Goal: Navigation & Orientation: Find specific page/section

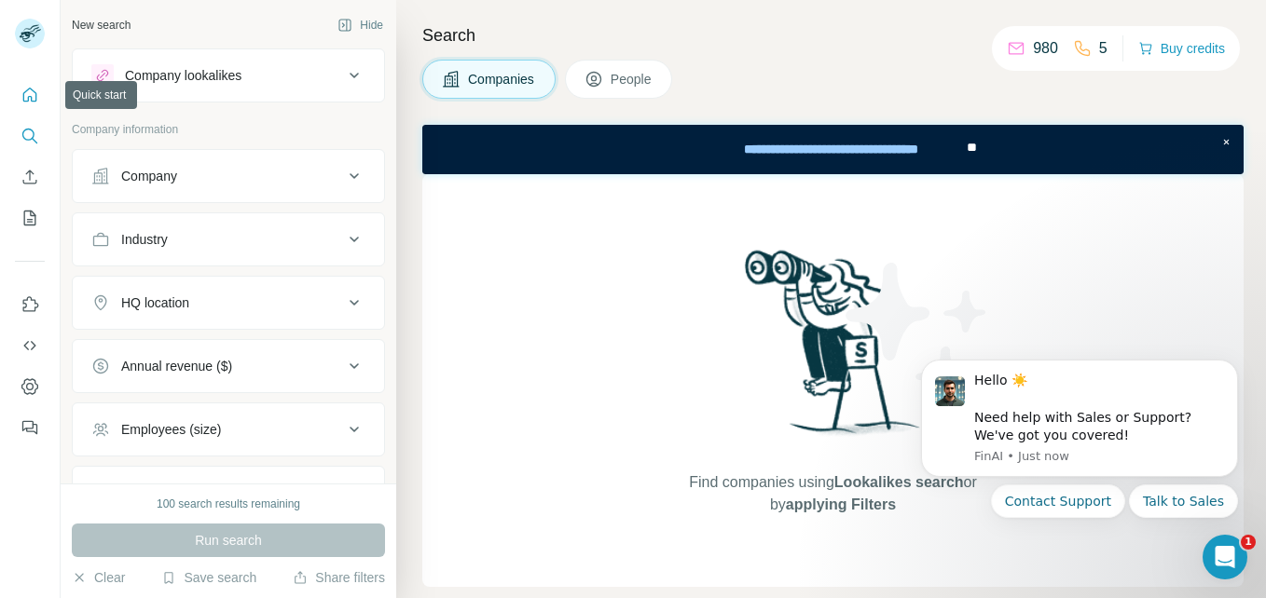
click at [21, 92] on icon "Quick start" at bounding box center [30, 95] width 19 height 19
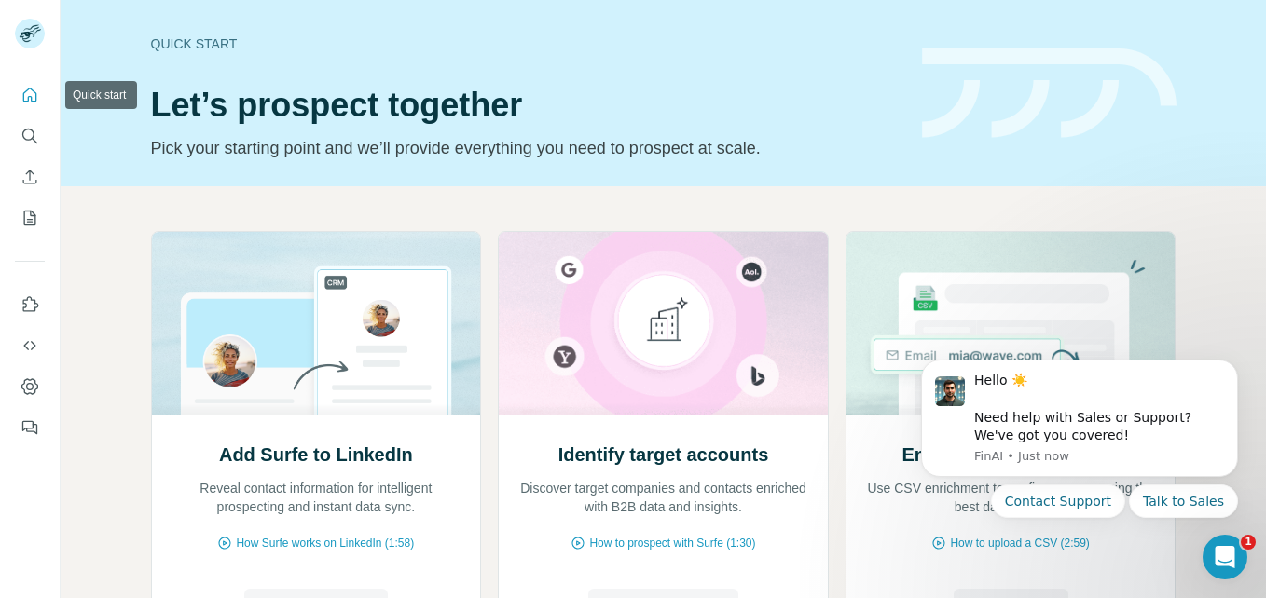
click at [31, 80] on button "Quick start" at bounding box center [30, 95] width 30 height 34
click at [31, 91] on icon "Quick start" at bounding box center [30, 95] width 19 height 19
click at [25, 100] on icon "Quick start" at bounding box center [30, 95] width 19 height 19
click at [25, 215] on icon "My lists" at bounding box center [30, 218] width 19 height 19
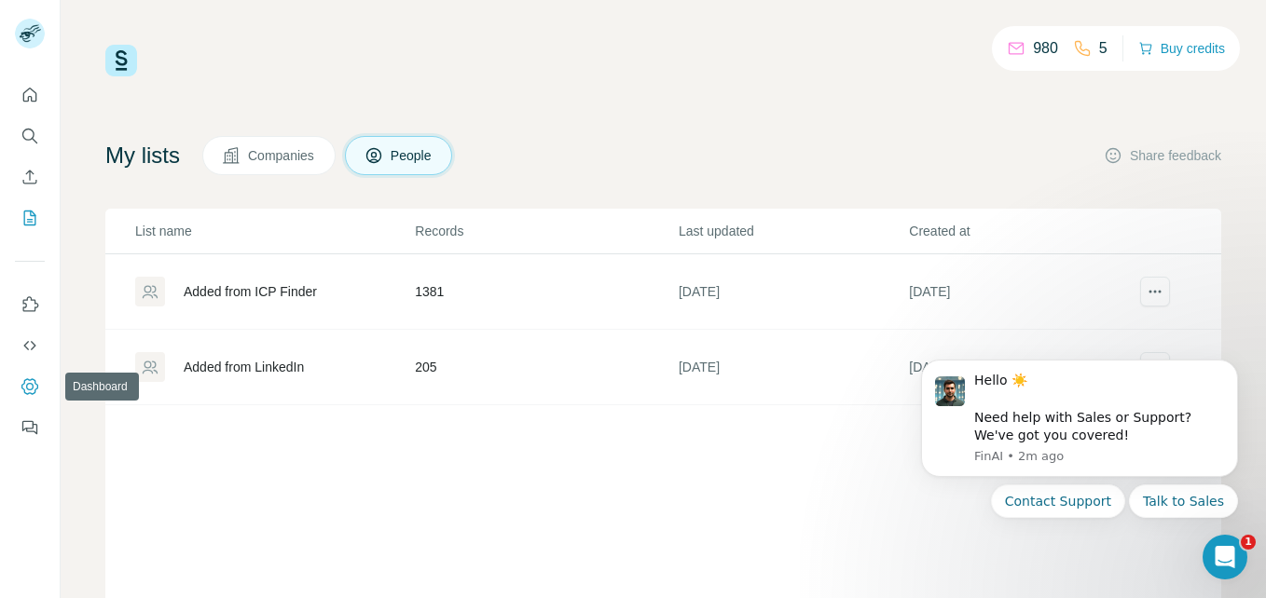
click at [32, 381] on icon "Dashboard" at bounding box center [30, 387] width 19 height 19
click at [1039, 54] on p "980" at bounding box center [1045, 48] width 25 height 22
drag, startPoint x: 1054, startPoint y: 43, endPoint x: 1004, endPoint y: 43, distance: 50.3
click at [1004, 43] on div "980 5 Buy credits" at bounding box center [1116, 48] width 248 height 45
drag, startPoint x: 1004, startPoint y: 43, endPoint x: 931, endPoint y: 64, distance: 75.8
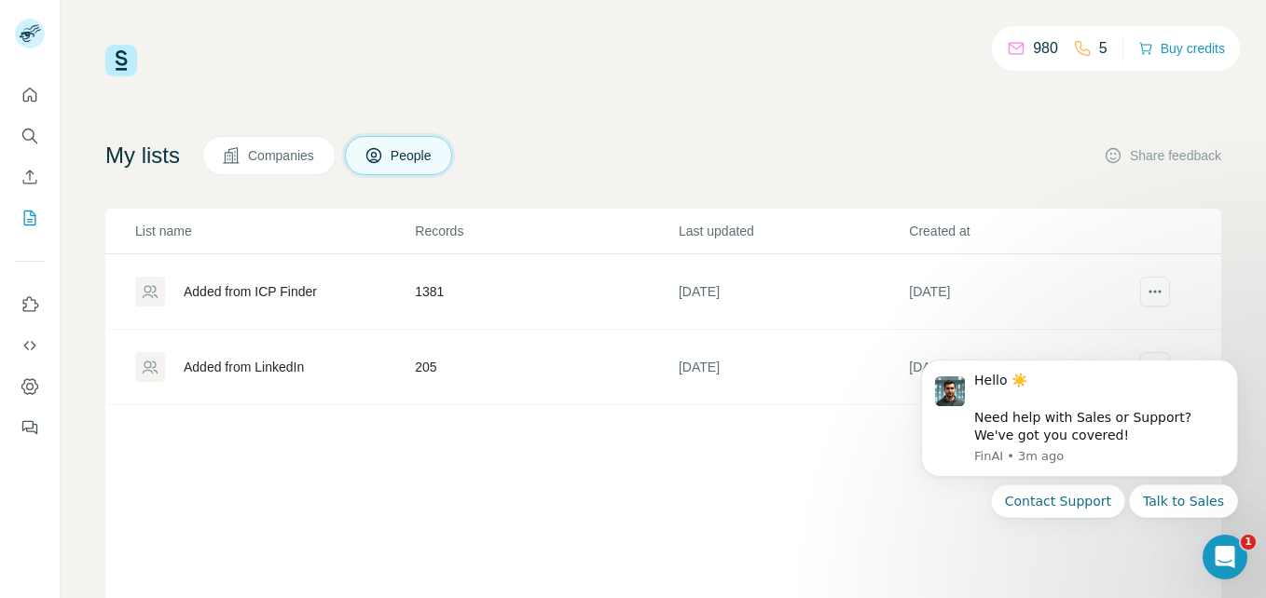
click at [921, 70] on div "980 5 Buy credits" at bounding box center [663, 61] width 1116 height 32
drag, startPoint x: 1106, startPoint y: 48, endPoint x: 1059, endPoint y: 40, distance: 47.2
click at [1059, 40] on div "980 5" at bounding box center [1057, 48] width 101 height 26
drag, startPoint x: 1059, startPoint y: 40, endPoint x: 875, endPoint y: 79, distance: 187.8
click at [873, 80] on div "980 5 Buy credits My lists Companies People Share feedback List name Records La…" at bounding box center [663, 378] width 1116 height 667
